Goal: Task Accomplishment & Management: Manage account settings

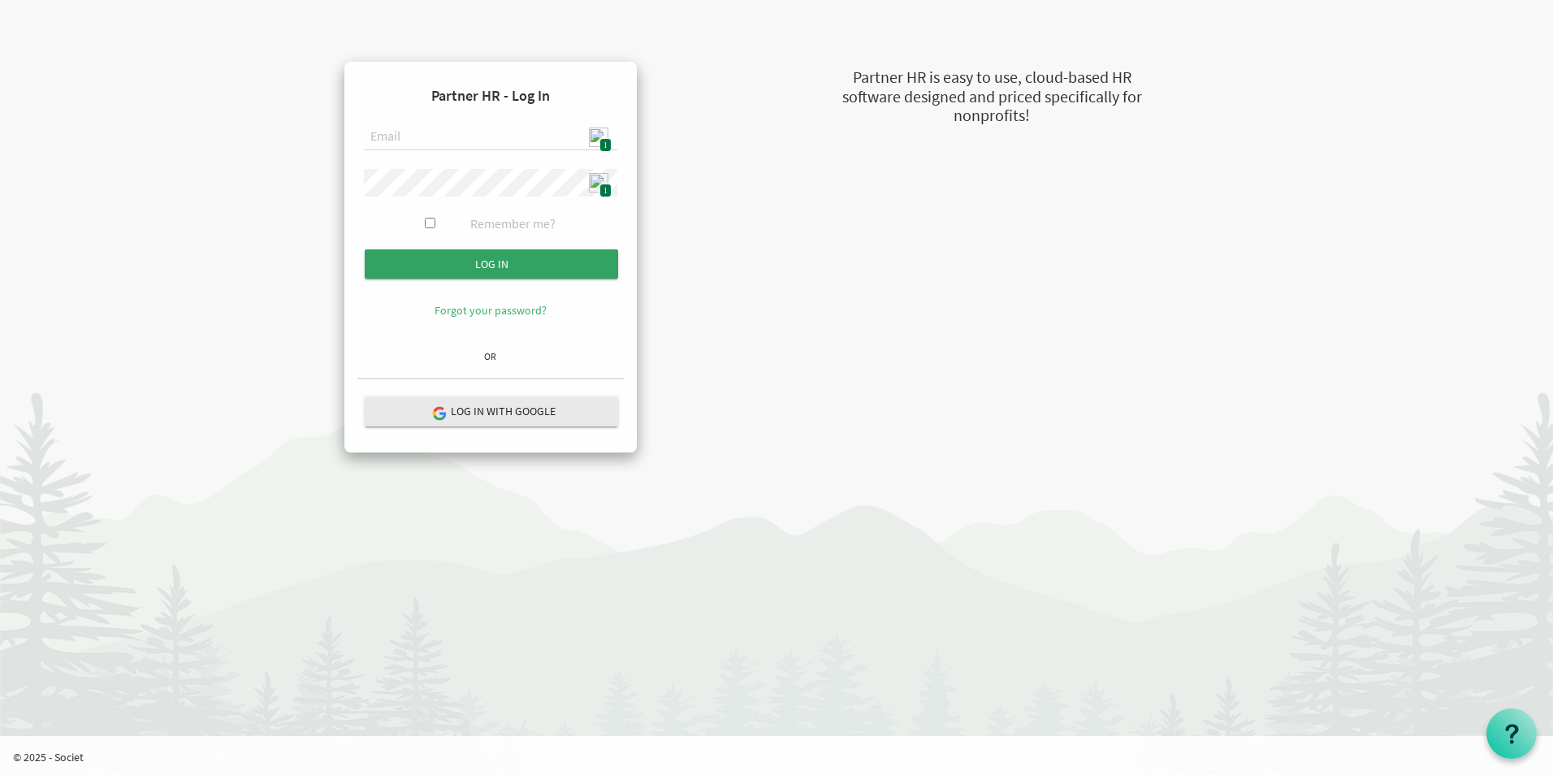
type input "[EMAIL_ADDRESS][DOMAIN_NAME]"
click at [482, 256] on input "submit" at bounding box center [491, 263] width 253 height 29
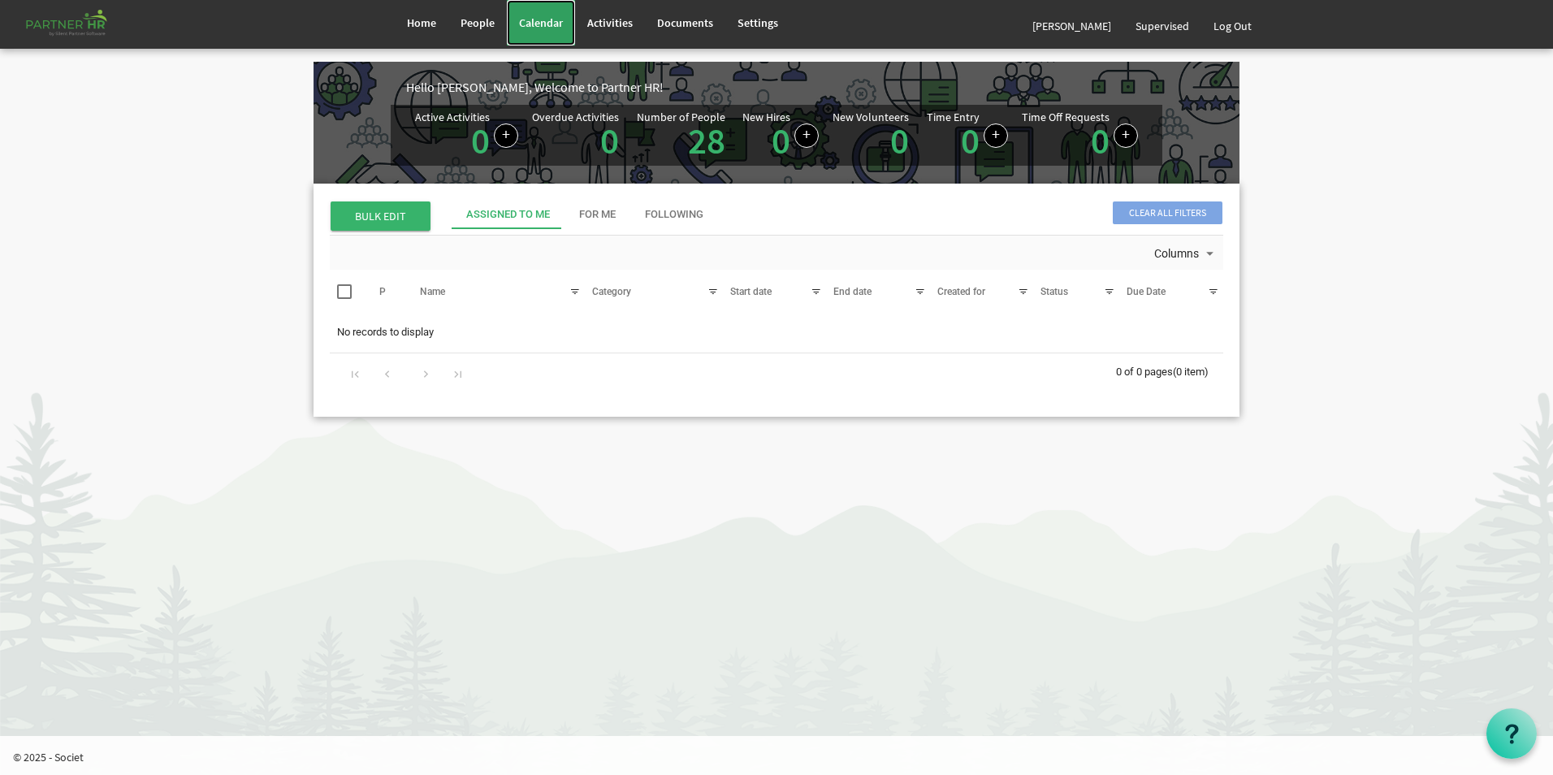
click at [533, 28] on span "Calendar" at bounding box center [541, 22] width 44 height 15
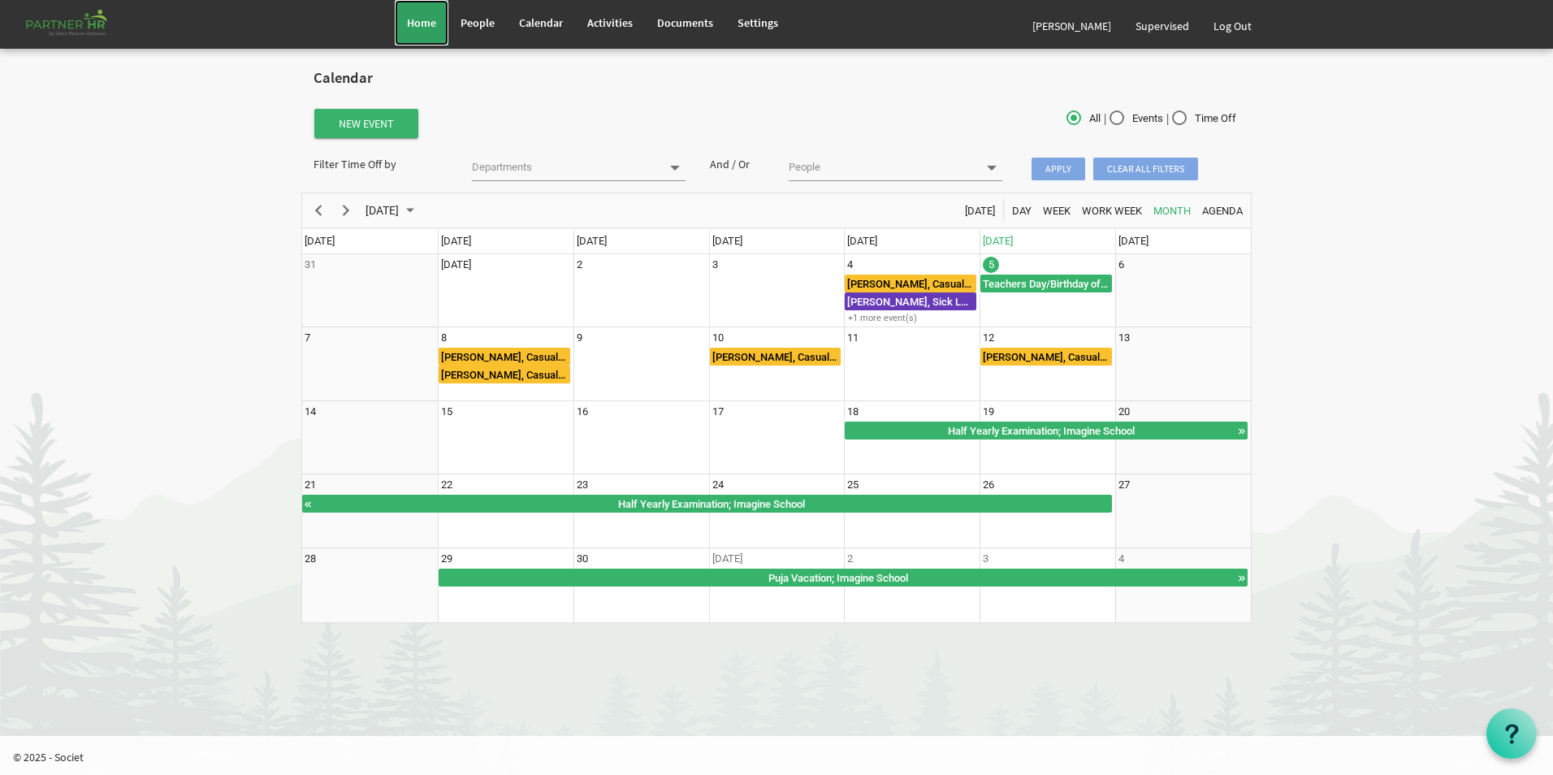
click at [401, 25] on link "Home" at bounding box center [422, 22] width 54 height 45
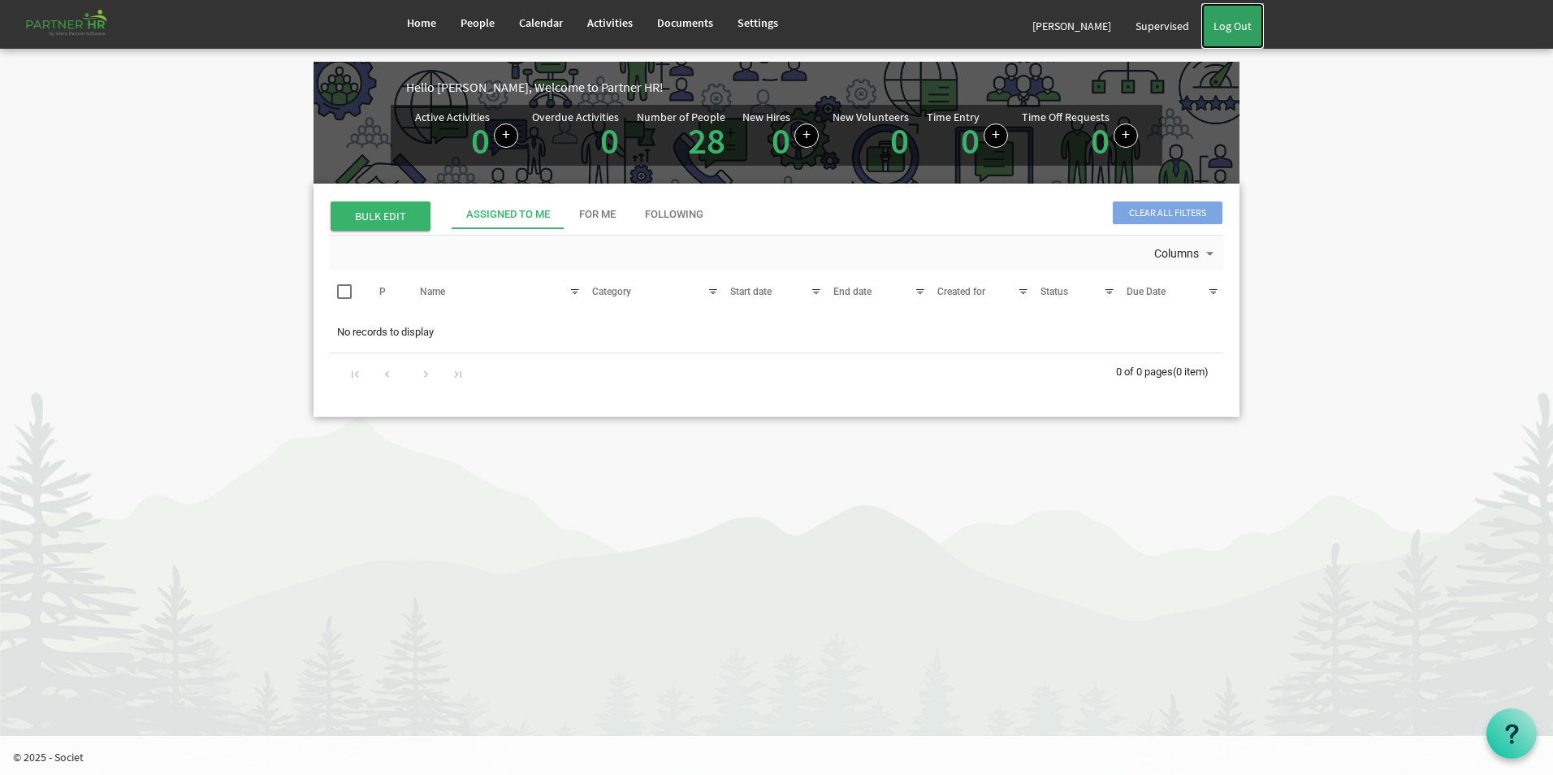
click at [1229, 31] on link "Log Out" at bounding box center [1232, 25] width 63 height 45
